Goal: Book appointment/travel/reservation

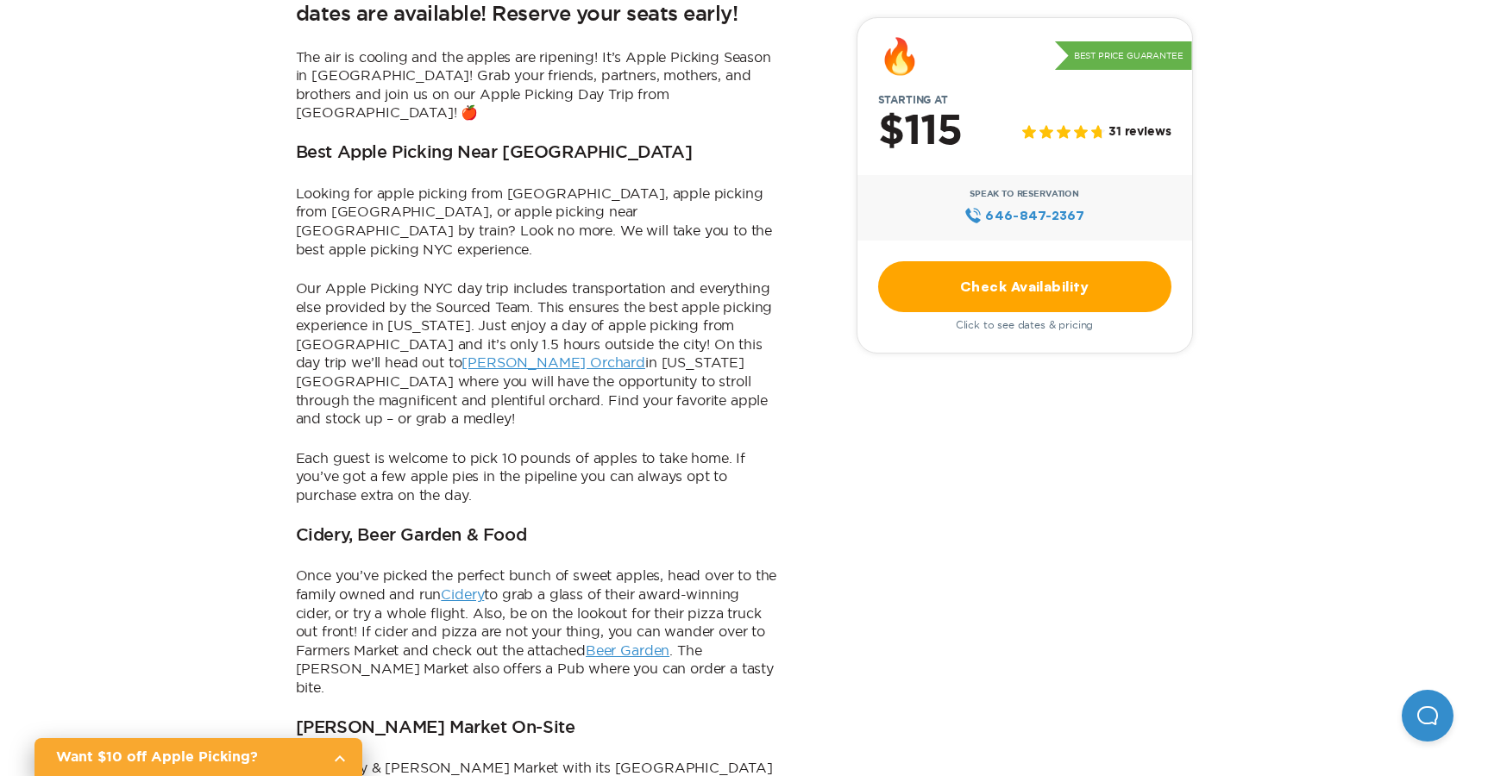
scroll to position [586, 0]
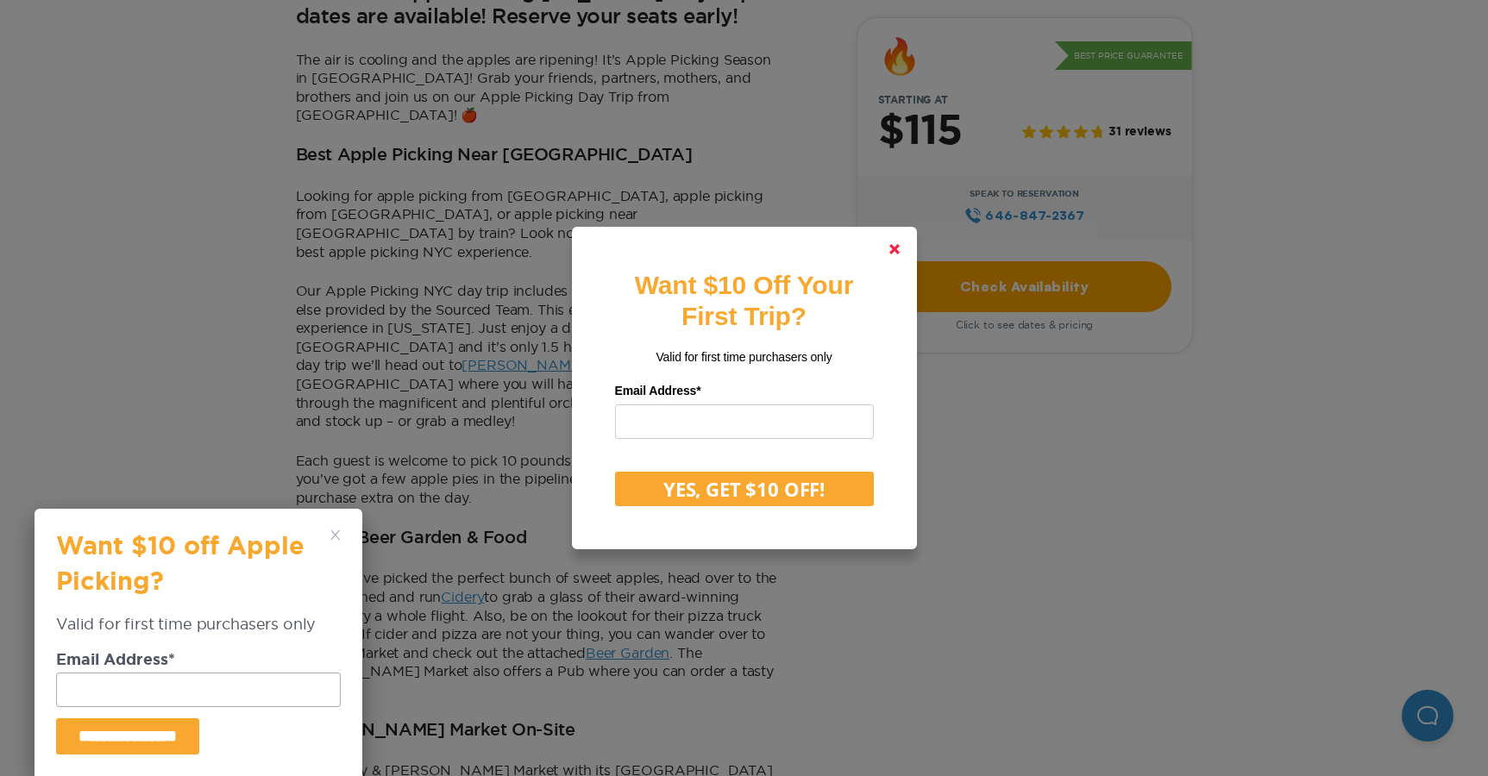
click at [882, 257] on link at bounding box center [894, 249] width 41 height 41
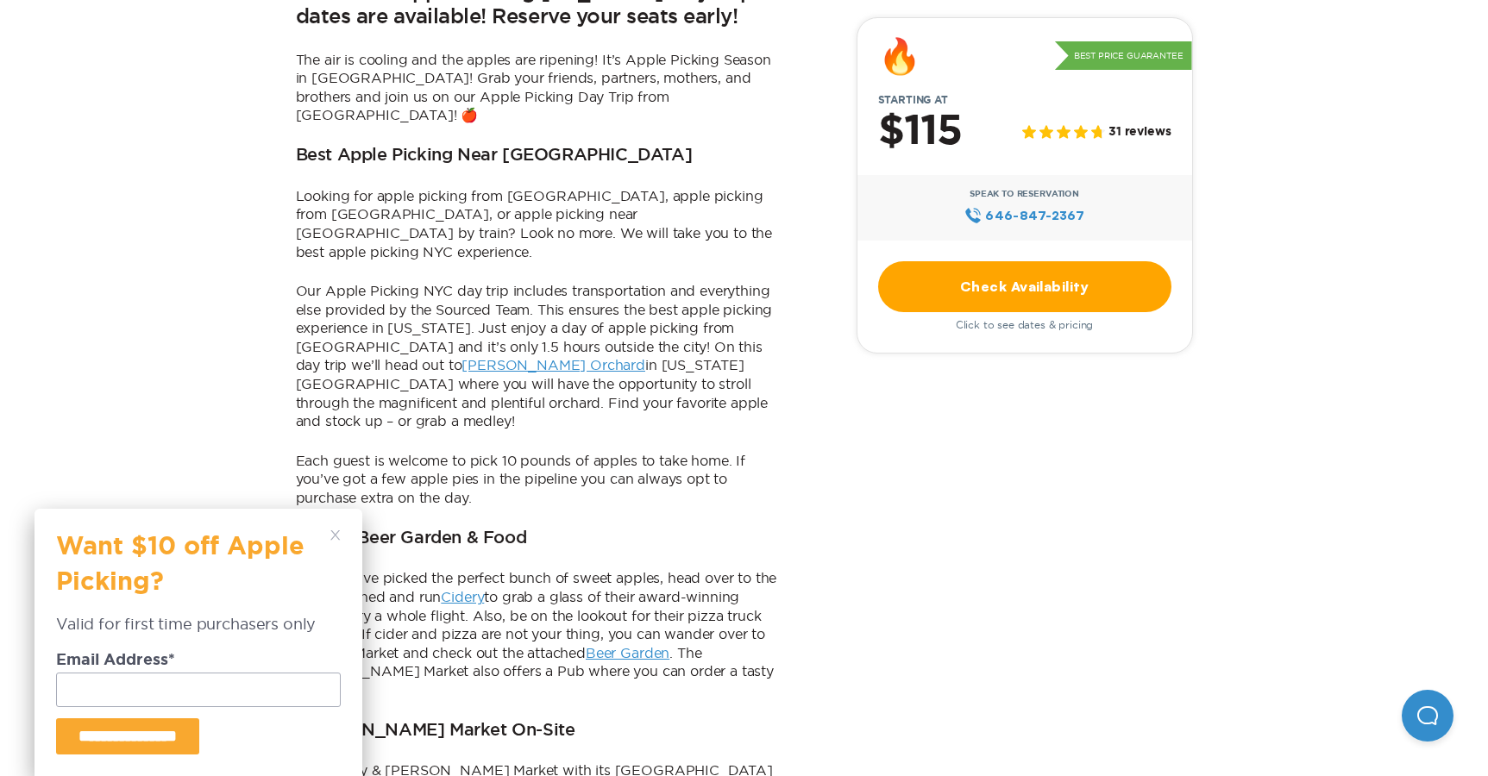
click at [966, 286] on link "Check Availability" at bounding box center [1024, 286] width 293 height 51
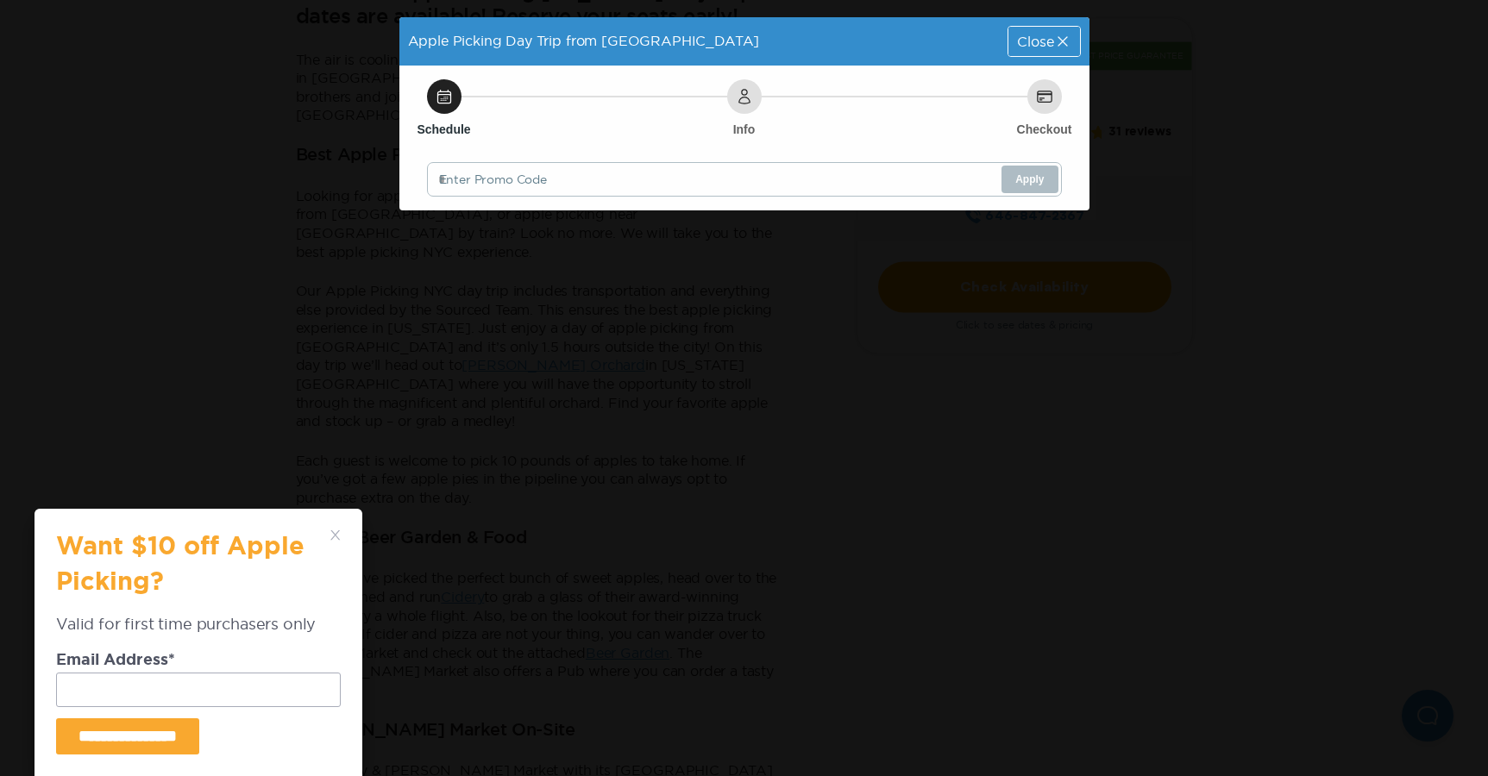
scroll to position [0, 0]
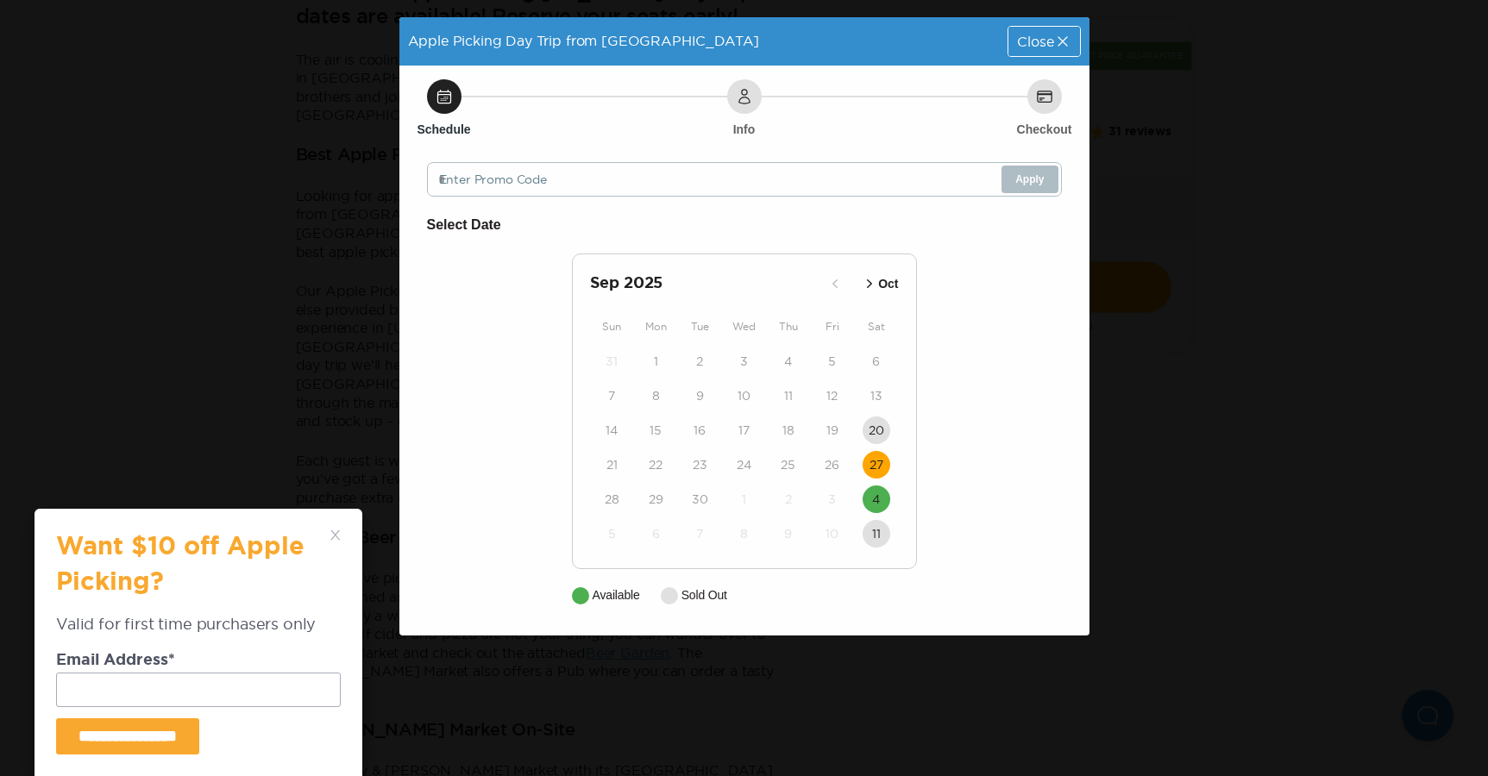
click at [881, 461] on time "27" at bounding box center [876, 464] width 14 height 17
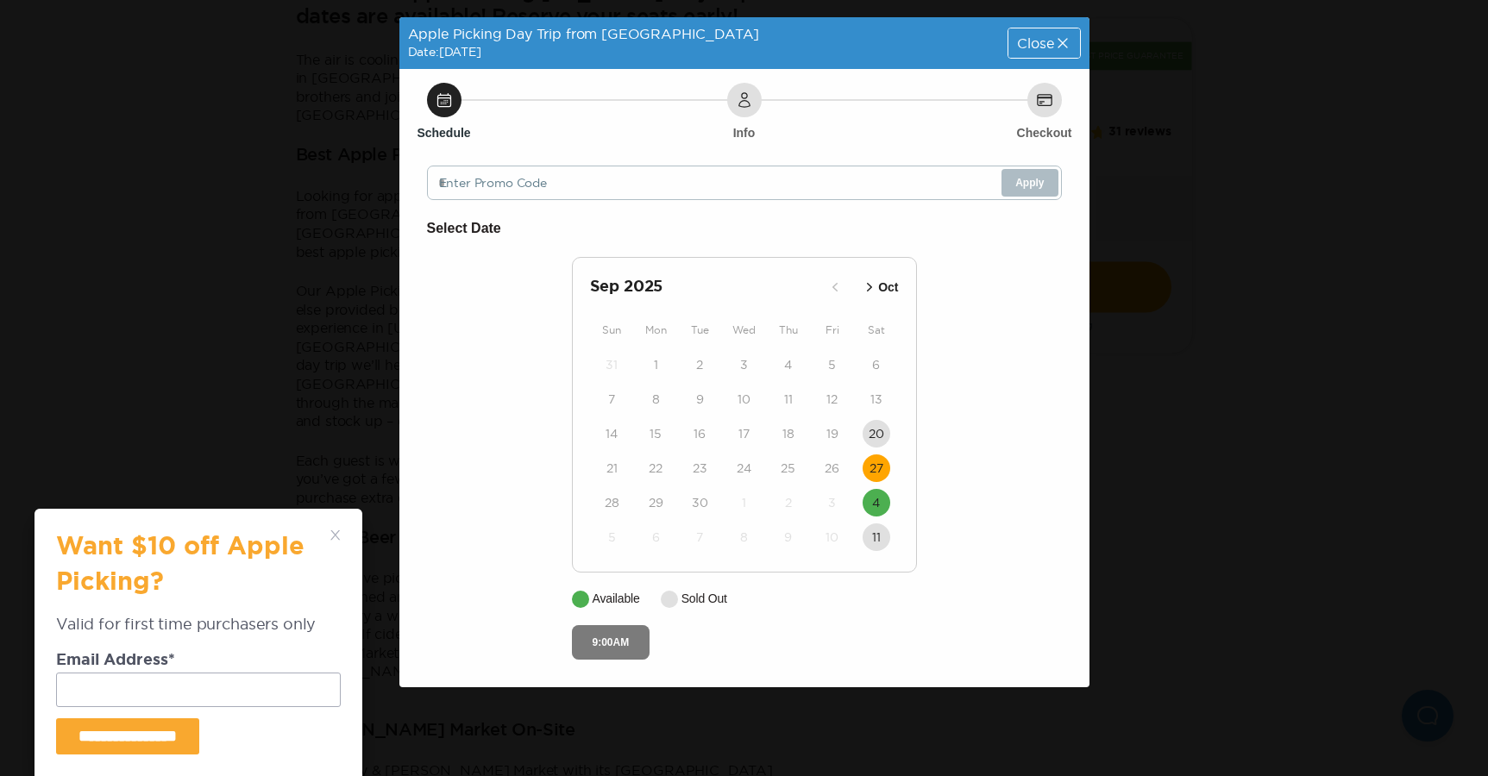
click at [625, 645] on button "9:00AM" at bounding box center [611, 642] width 78 height 34
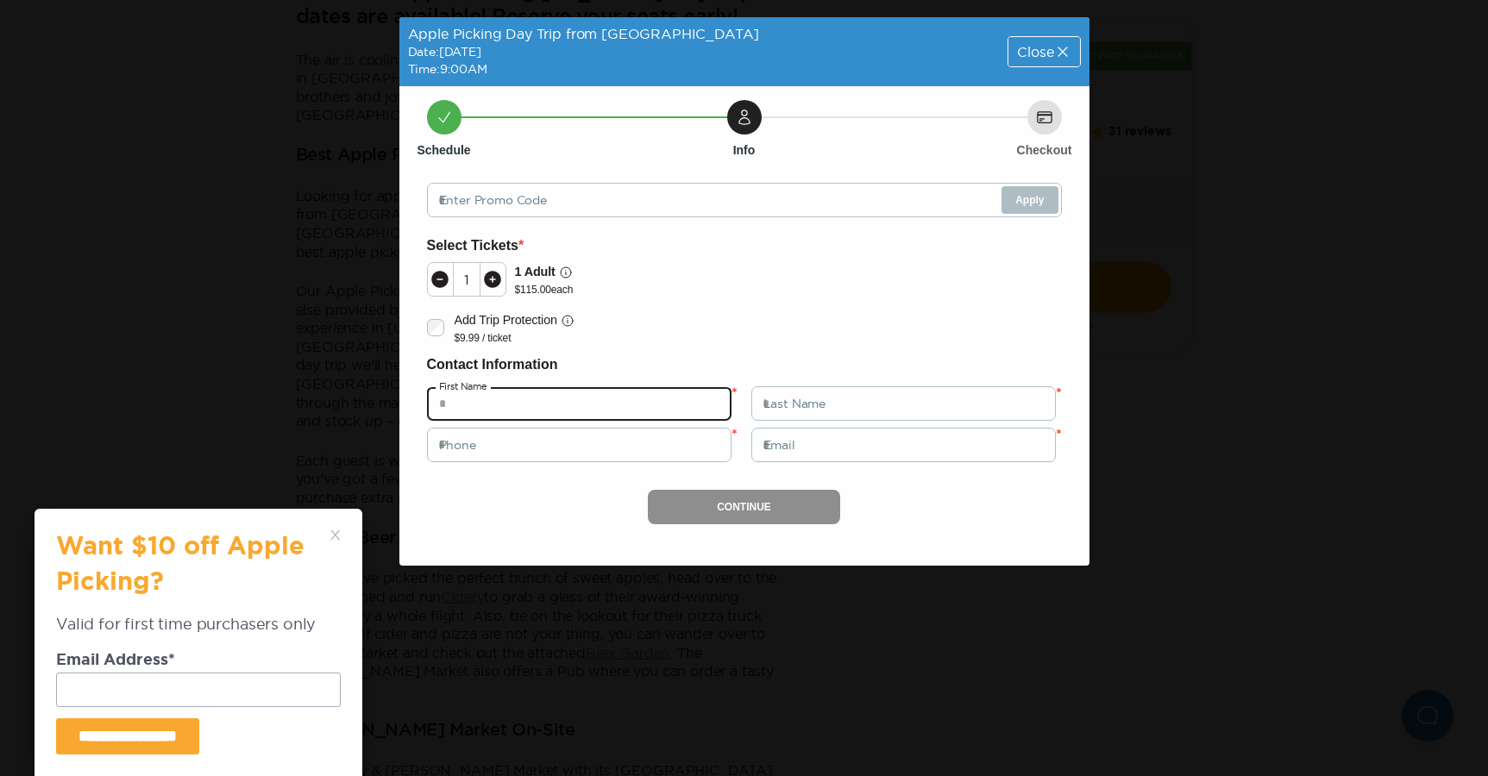
click at [536, 418] on input "text" at bounding box center [579, 403] width 304 height 34
type input "******"
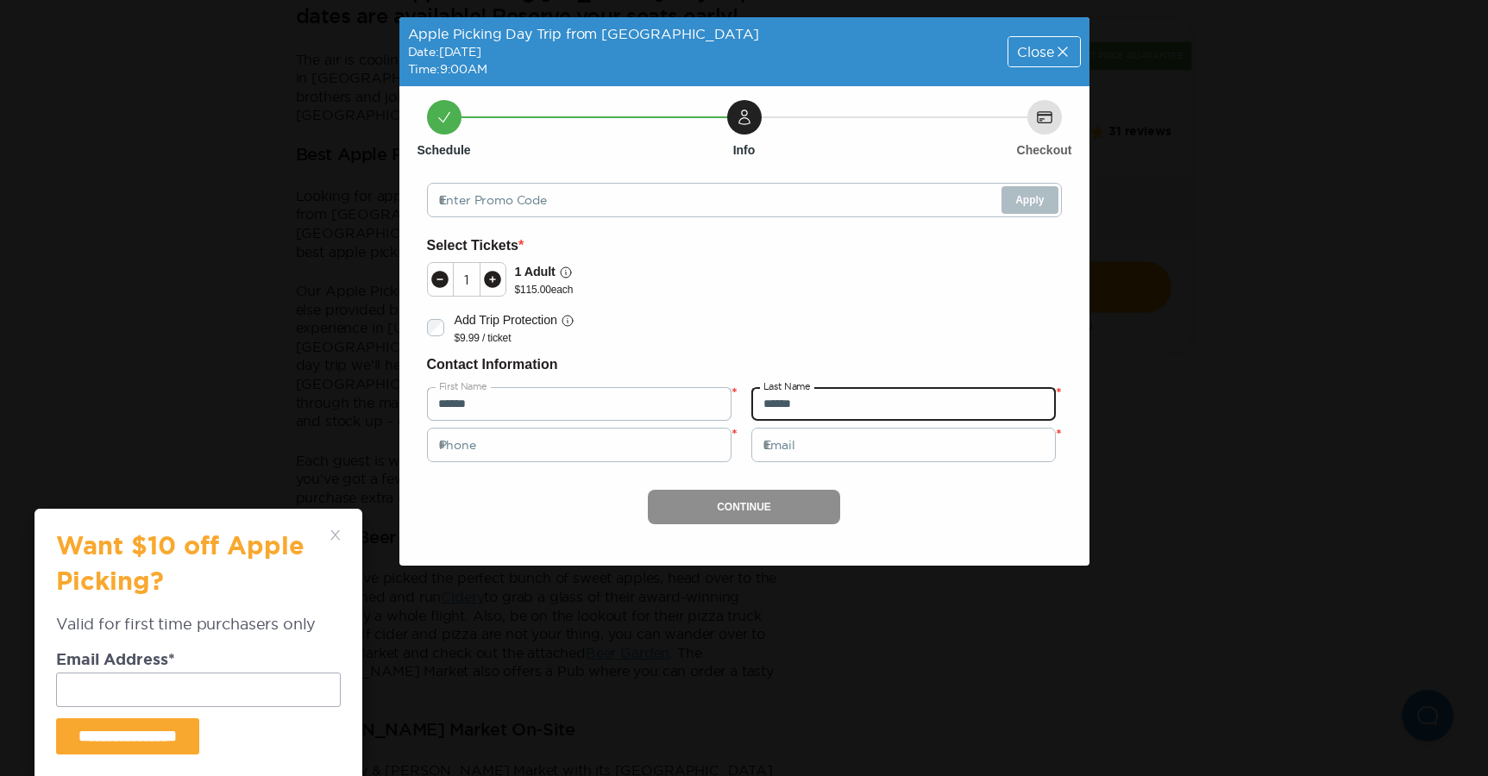
type input "******"
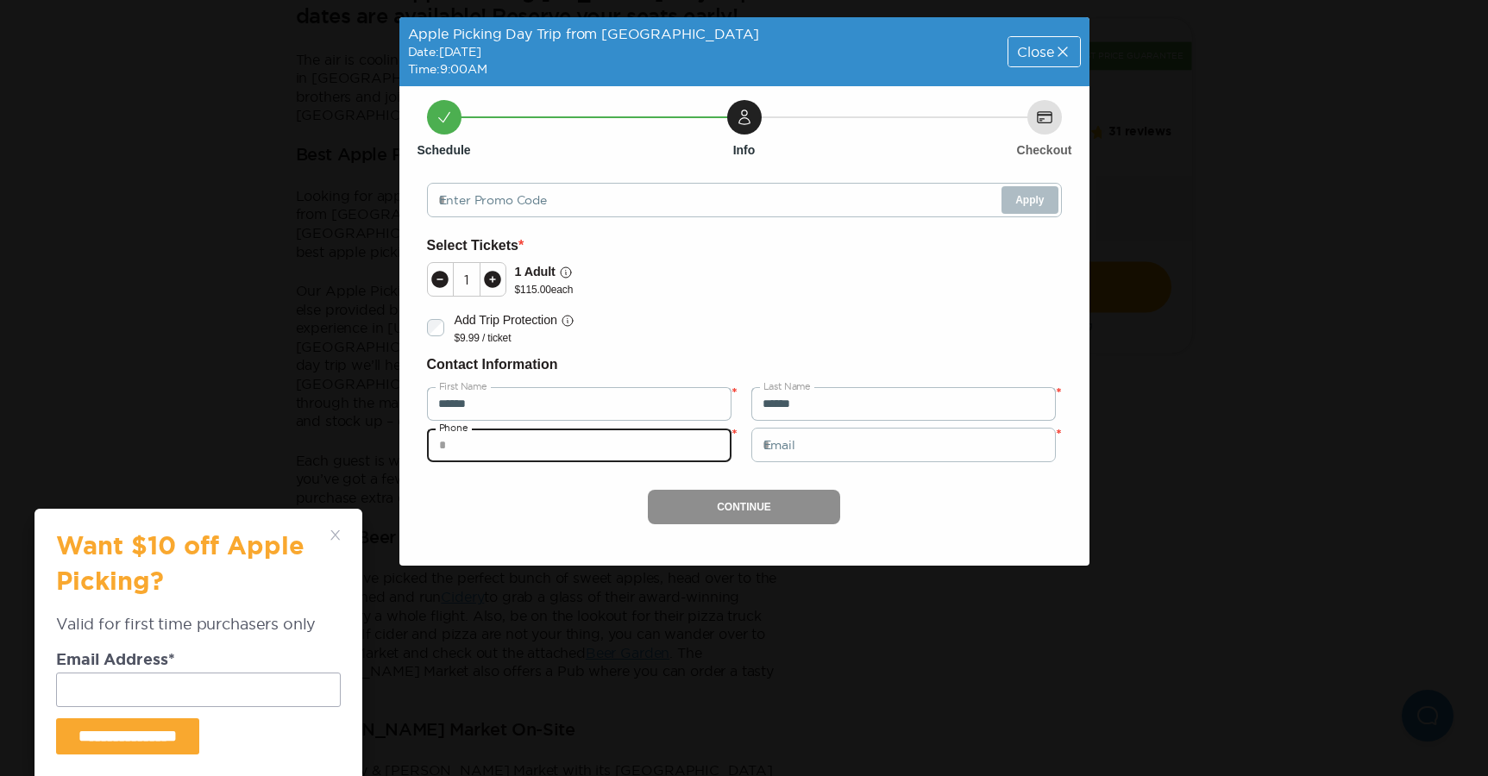
click at [505, 444] on input "tel" at bounding box center [579, 445] width 304 height 34
type input "**********"
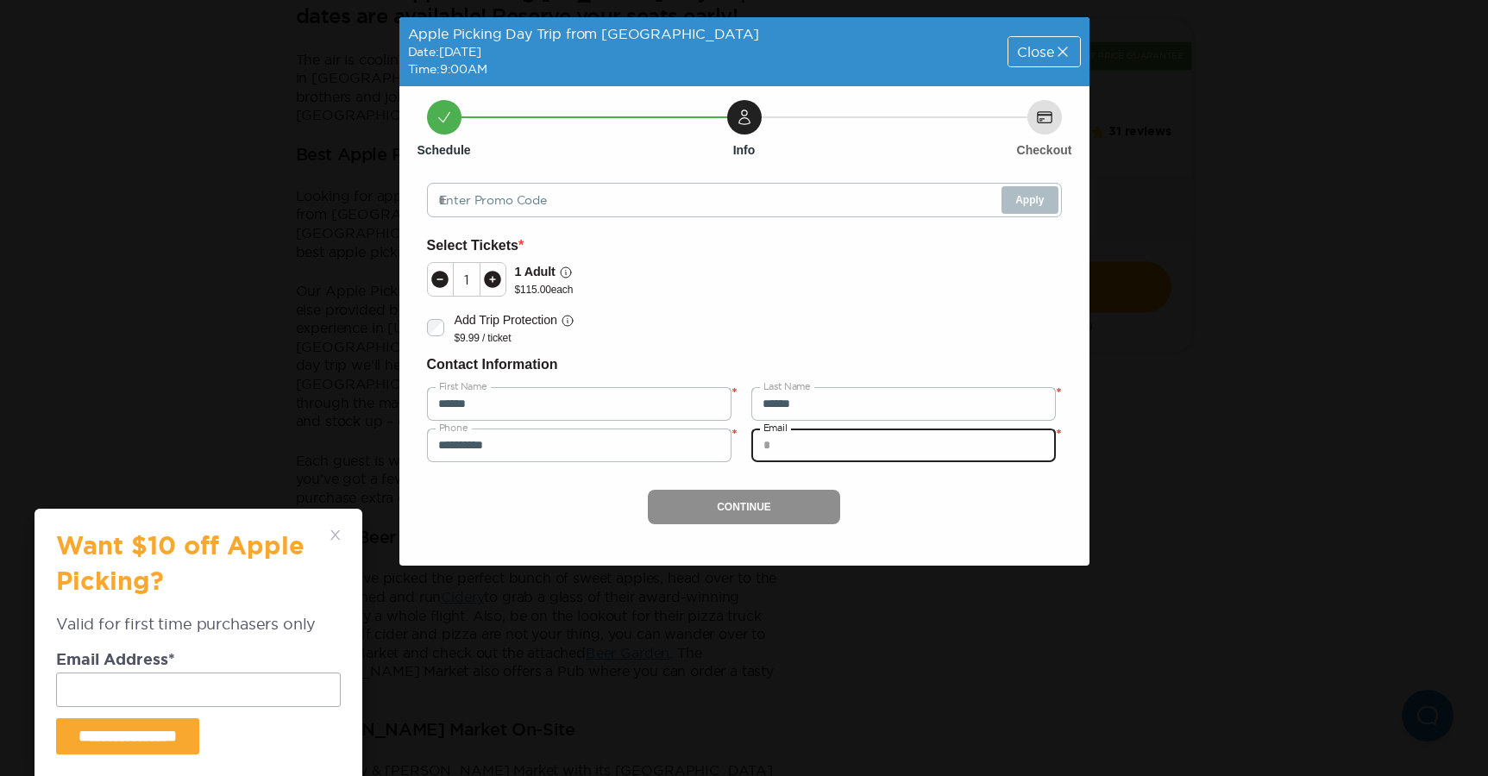
click at [801, 443] on input "email" at bounding box center [903, 445] width 304 height 34
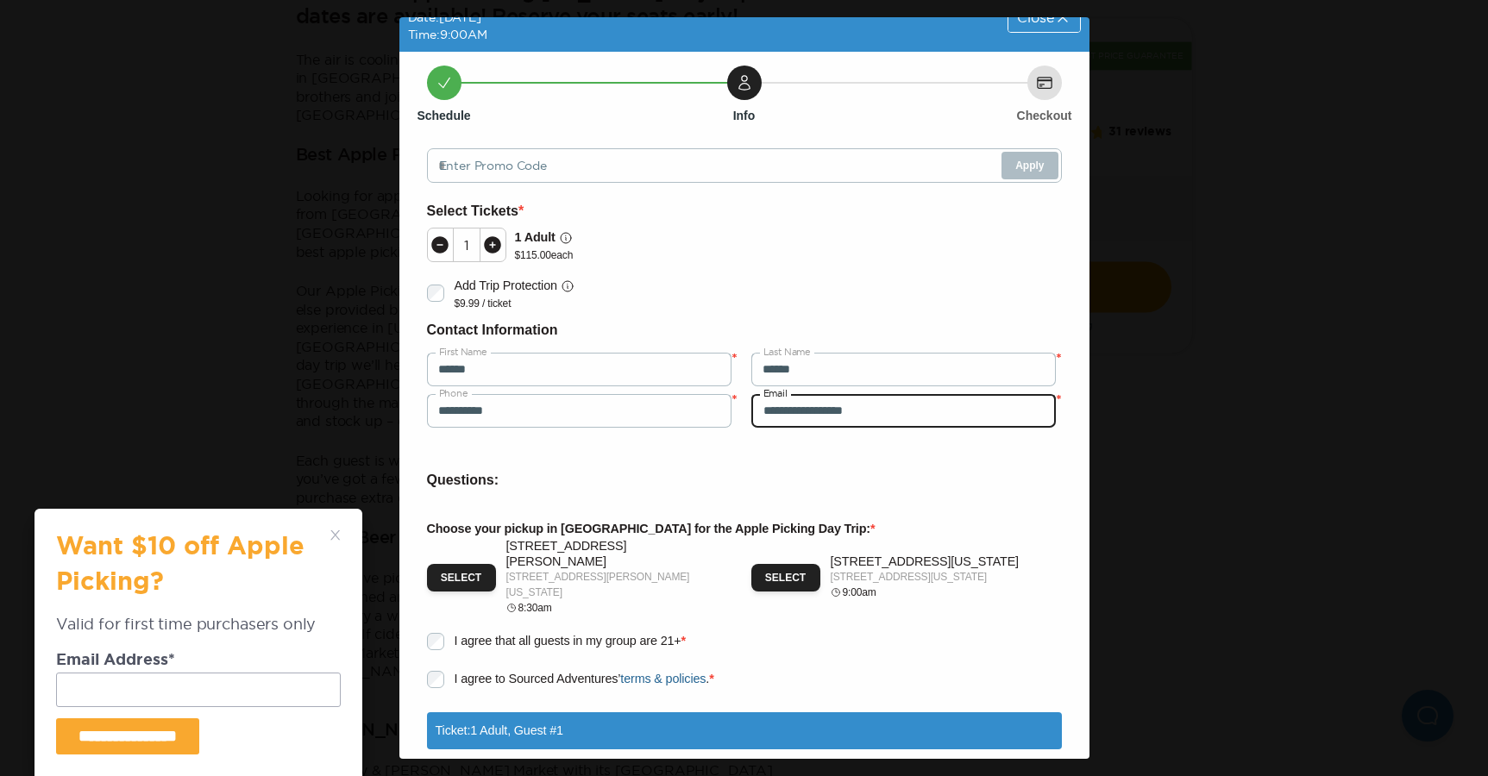
scroll to position [39, 0]
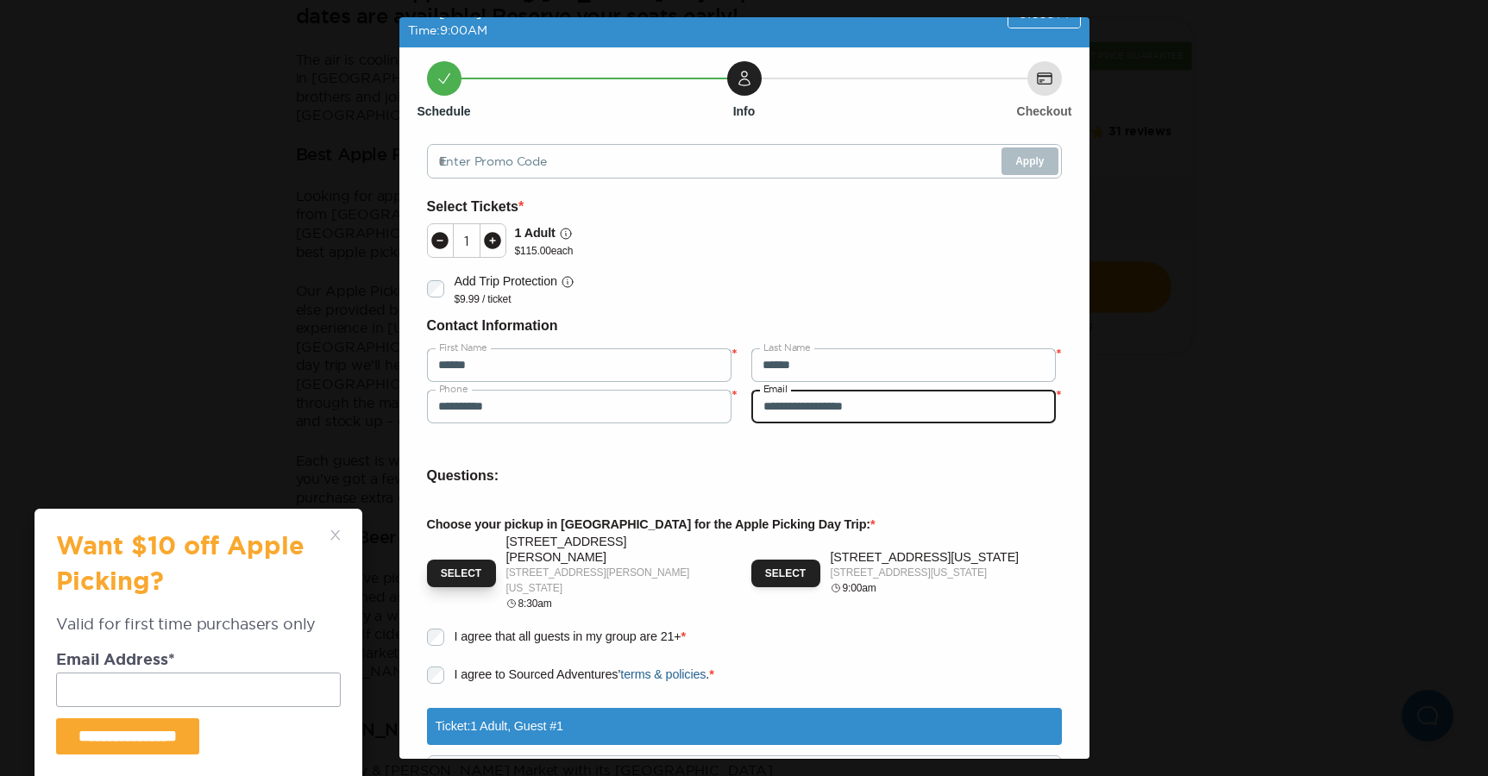
type input "**********"
click at [459, 573] on button "Select" at bounding box center [461, 574] width 69 height 28
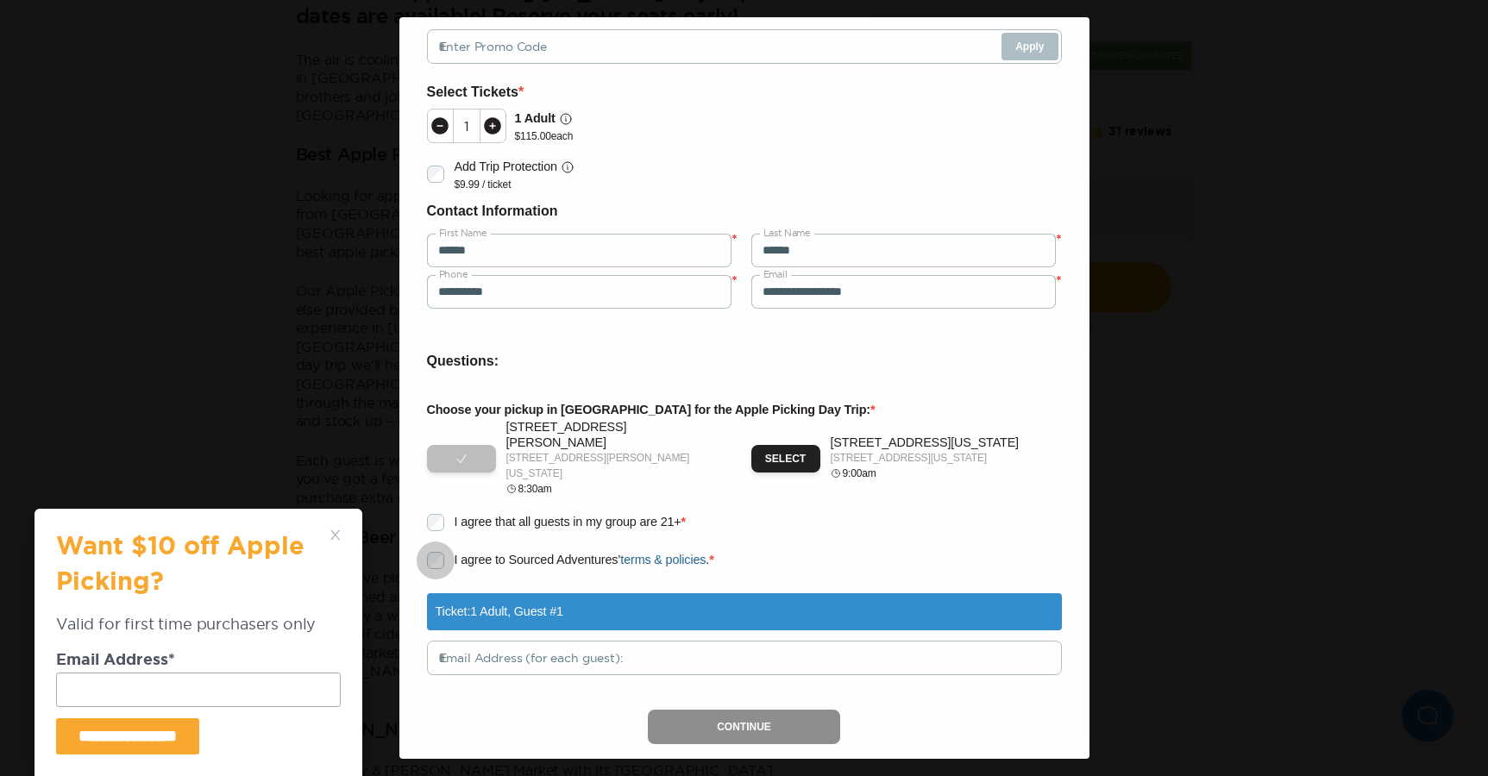
scroll to position [165, 0]
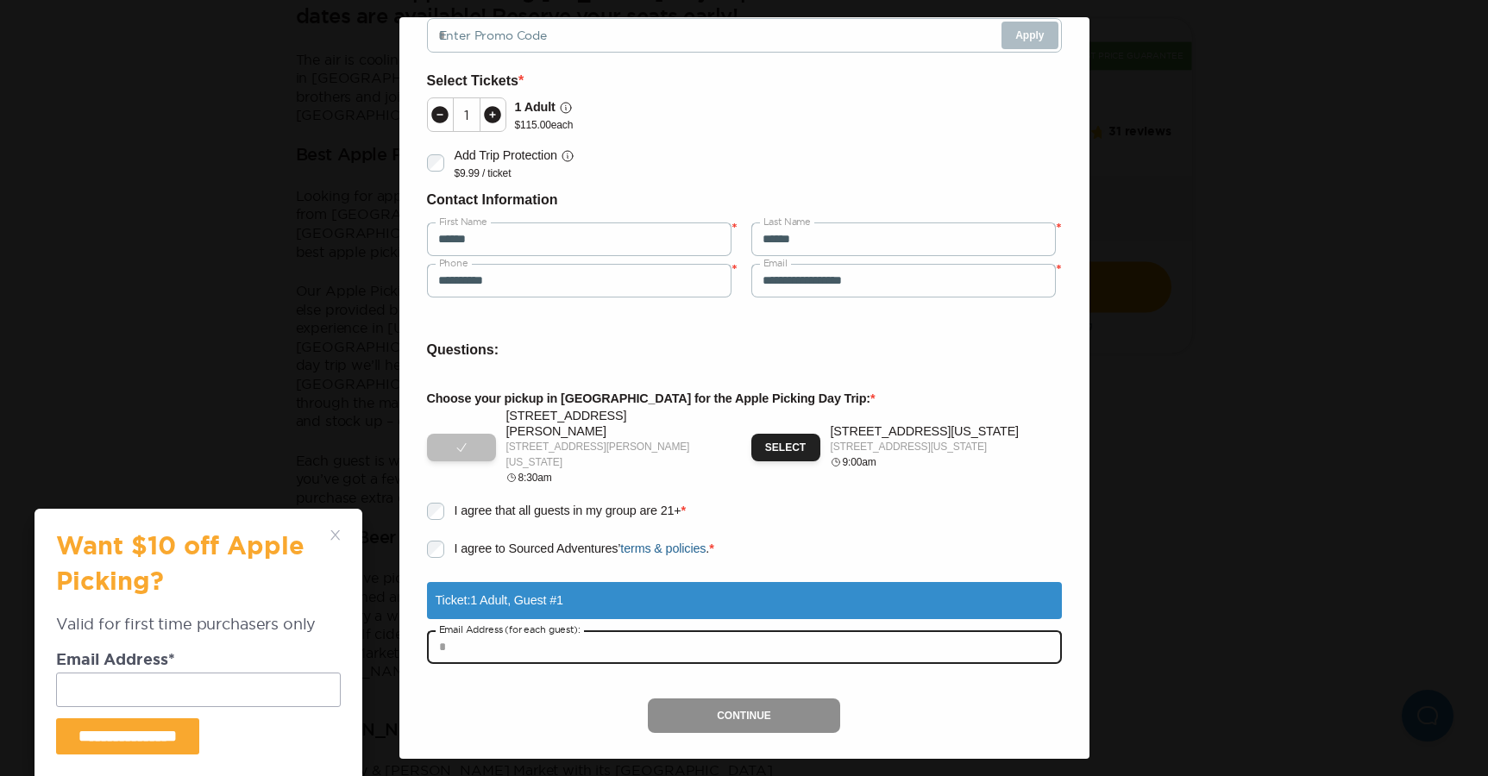
click at [599, 635] on input "text" at bounding box center [744, 647] width 635 height 34
type input "**********"
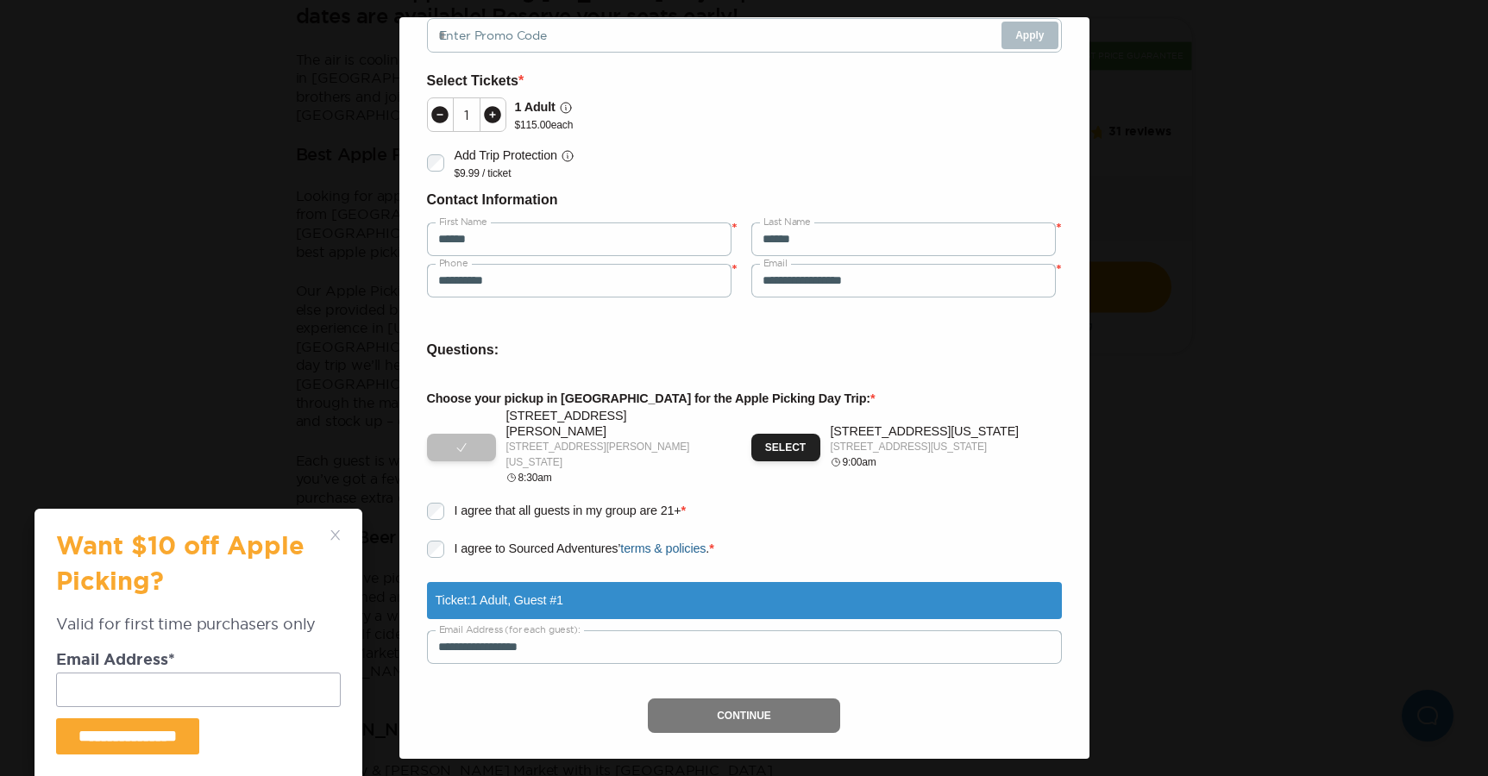
click at [690, 701] on button "Continue" at bounding box center [744, 716] width 192 height 34
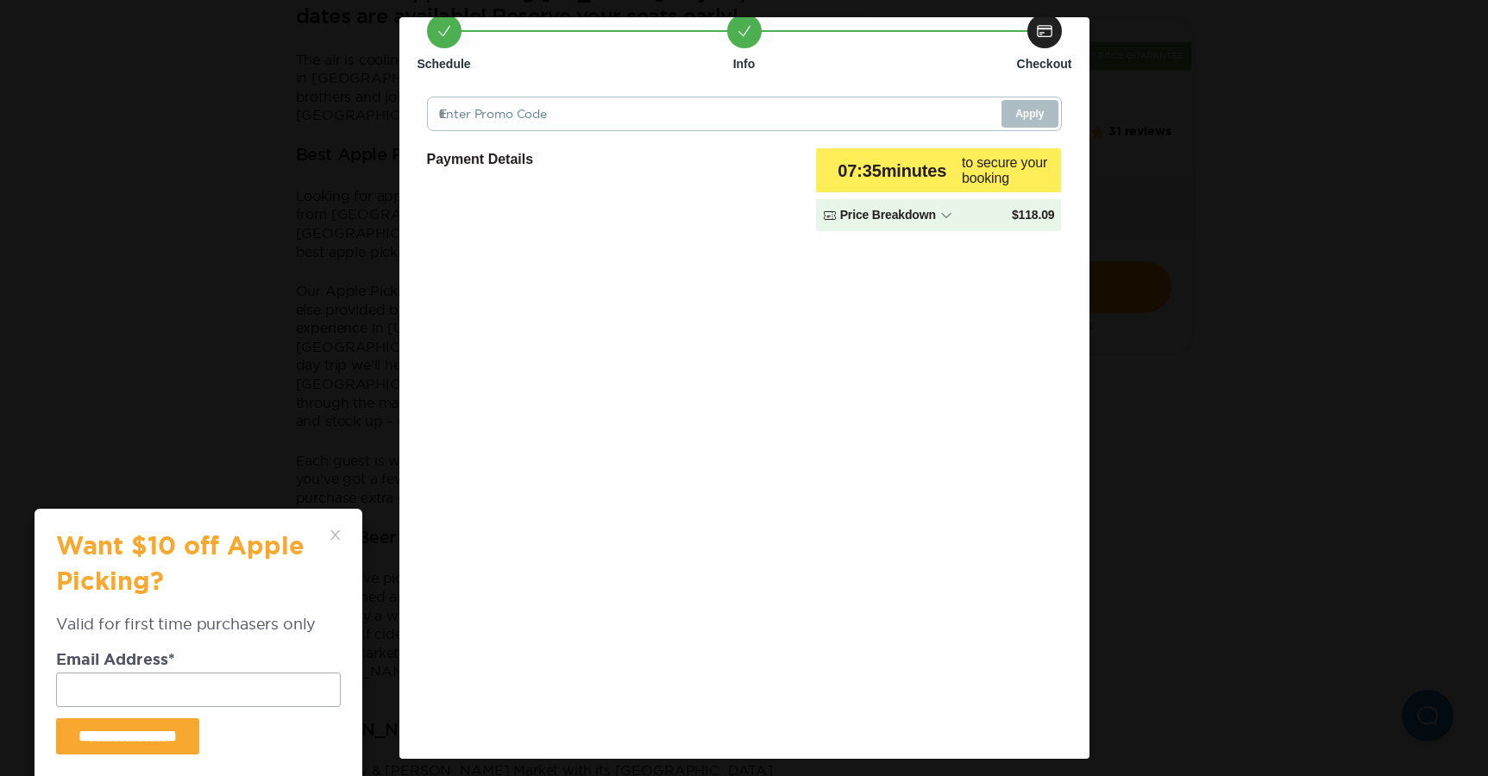
scroll to position [208, 0]
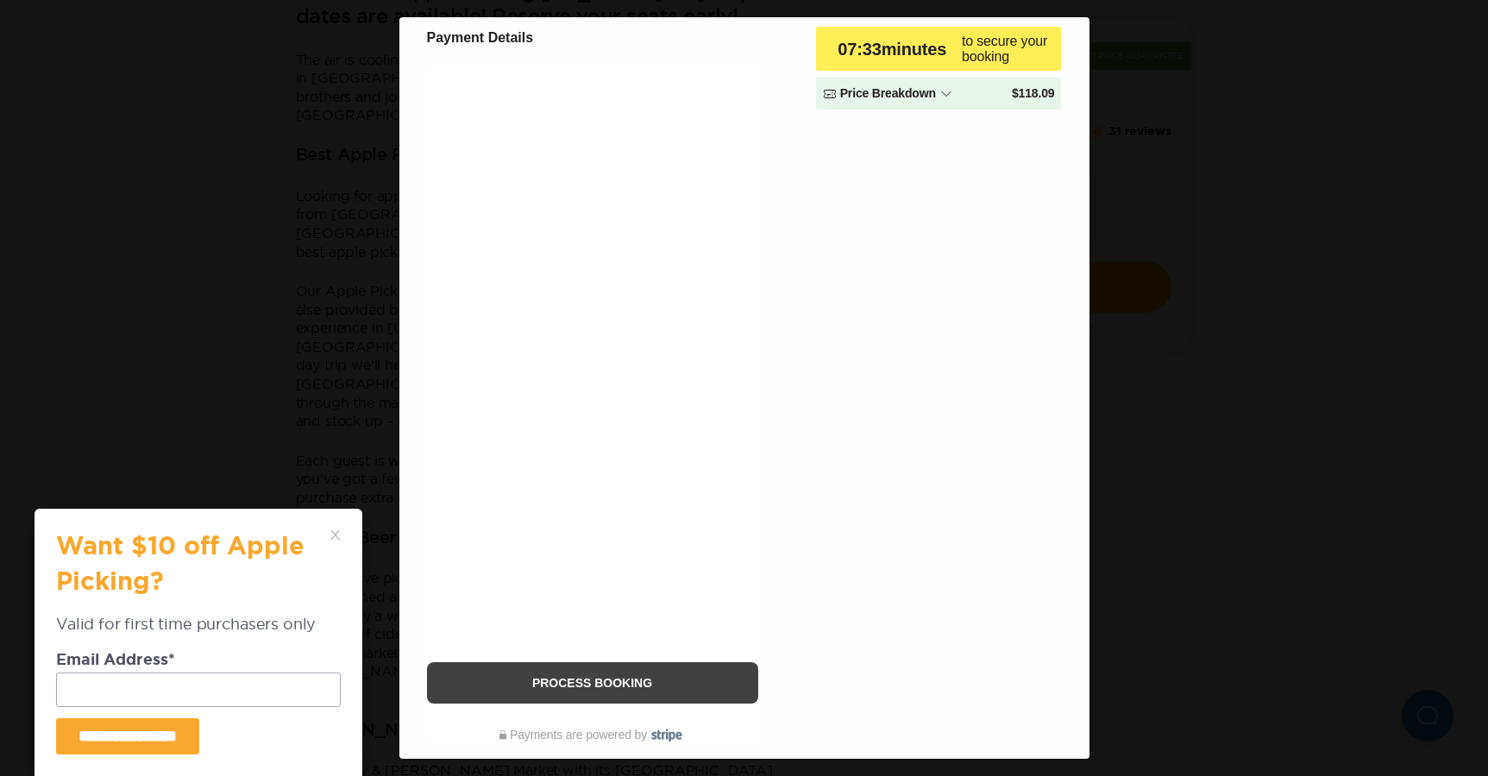
click at [608, 687] on button "Process Booking" at bounding box center [592, 682] width 331 height 41
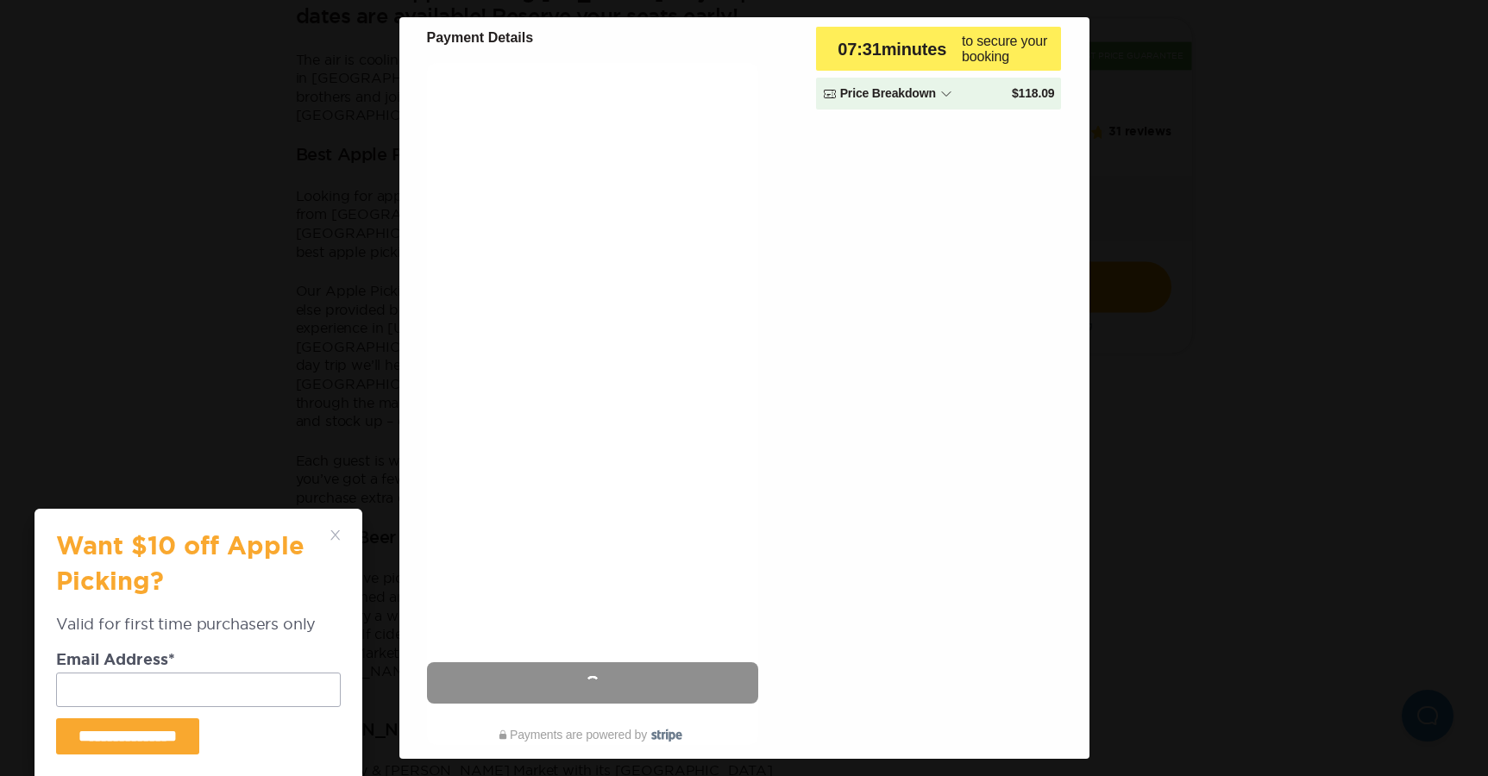
scroll to position [0, 0]
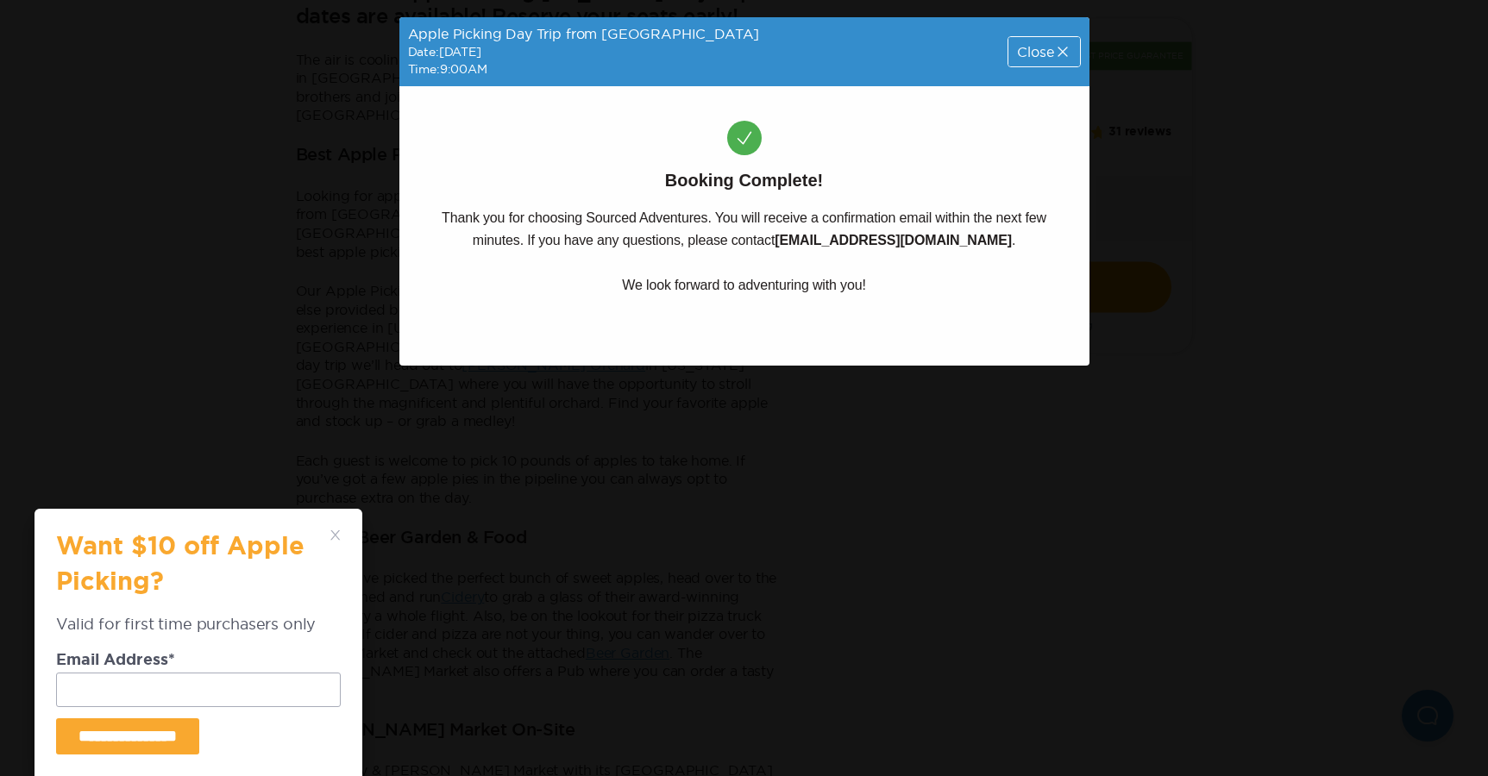
click at [1046, 60] on div "Close" at bounding box center [1043, 51] width 71 height 29
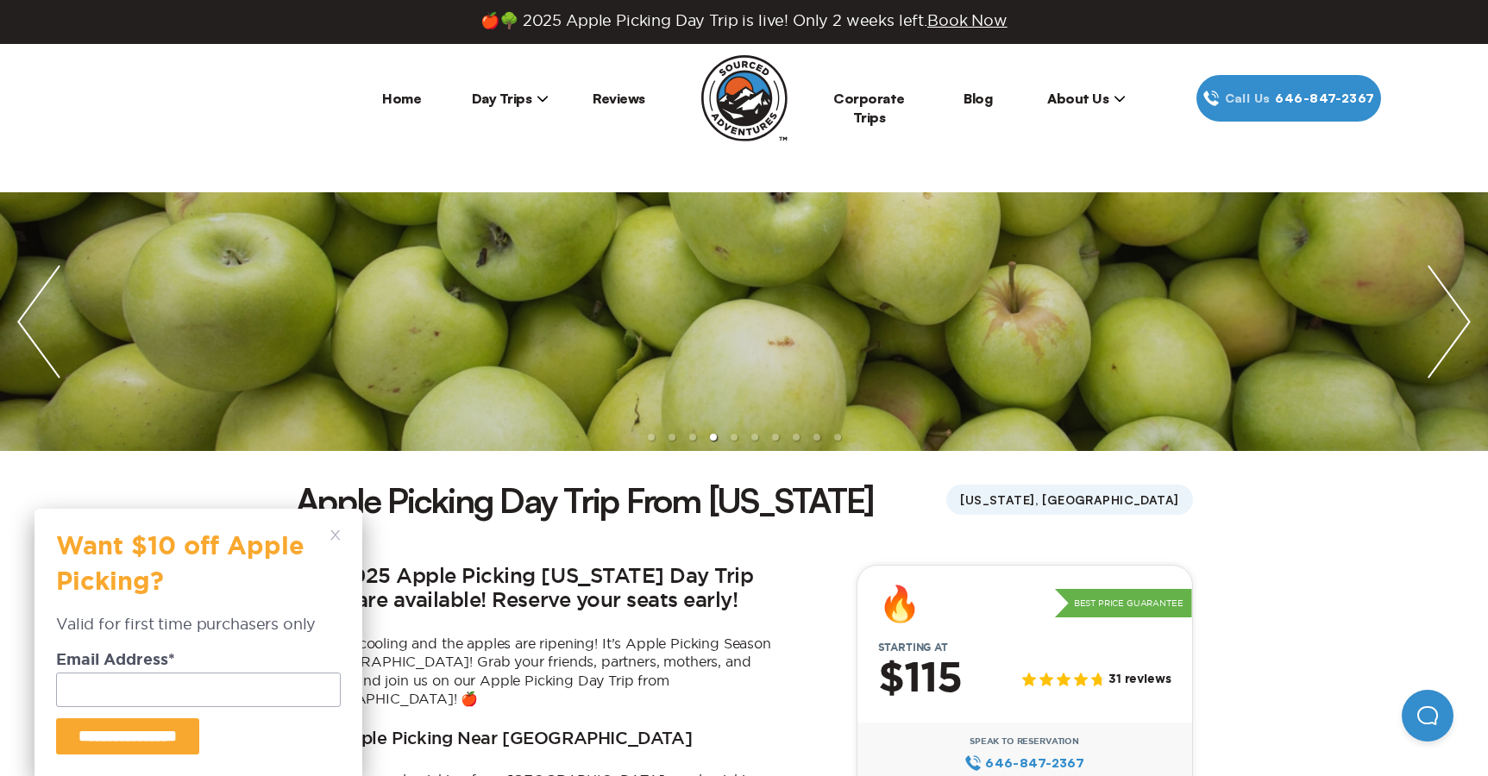
scroll to position [3, 0]
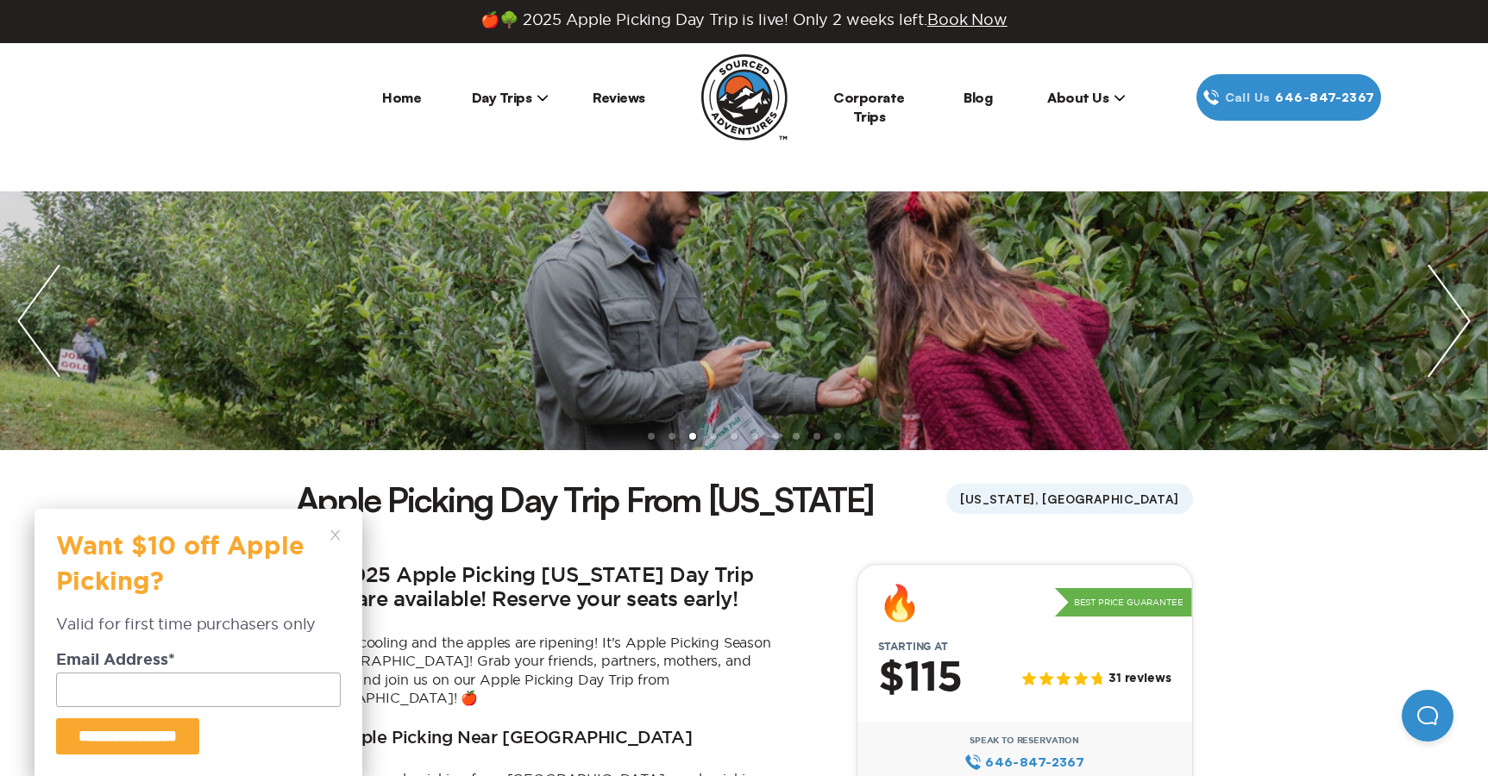
click at [330, 534] on icon at bounding box center [335, 535] width 10 height 10
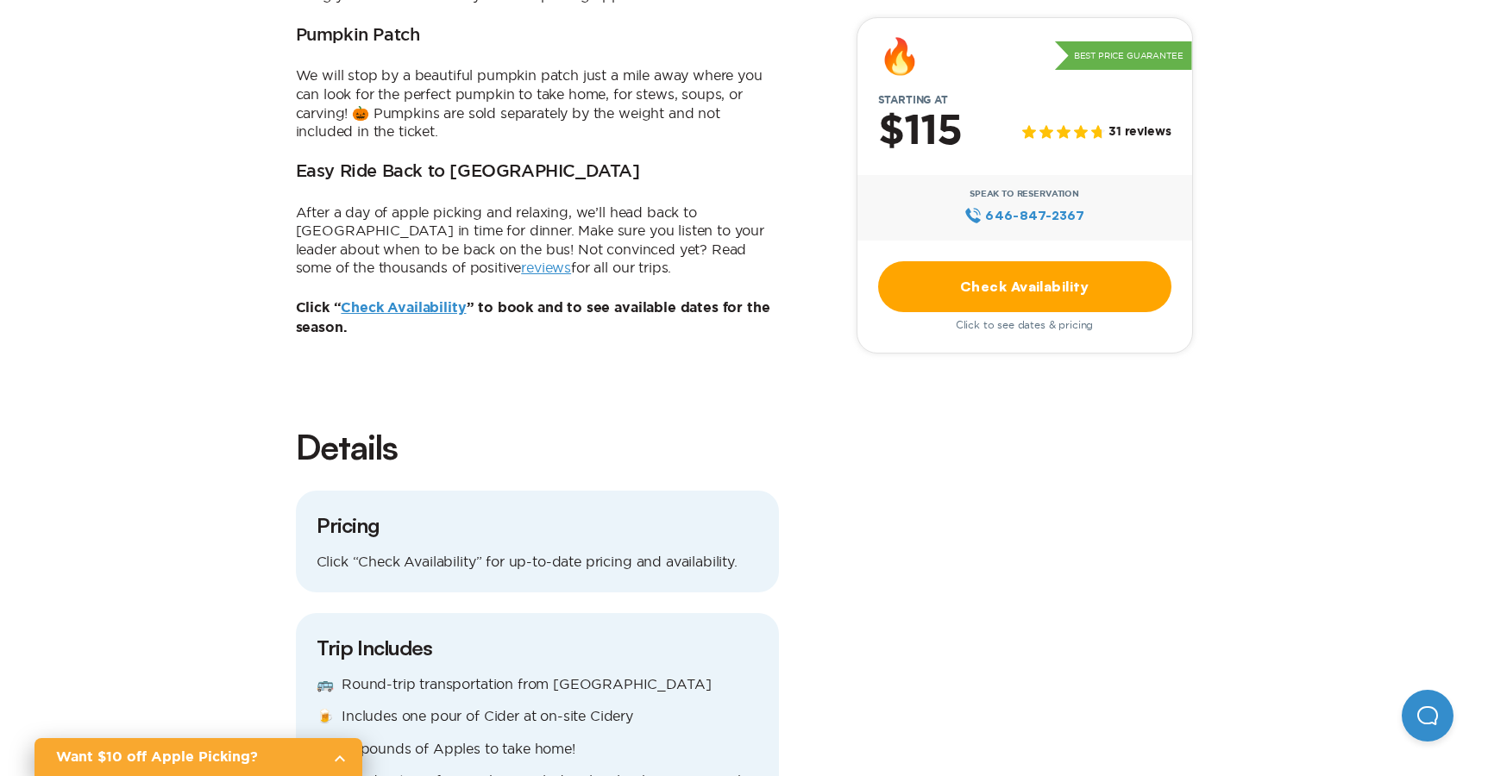
scroll to position [1421, 0]
